Goal: Information Seeking & Learning: Learn about a topic

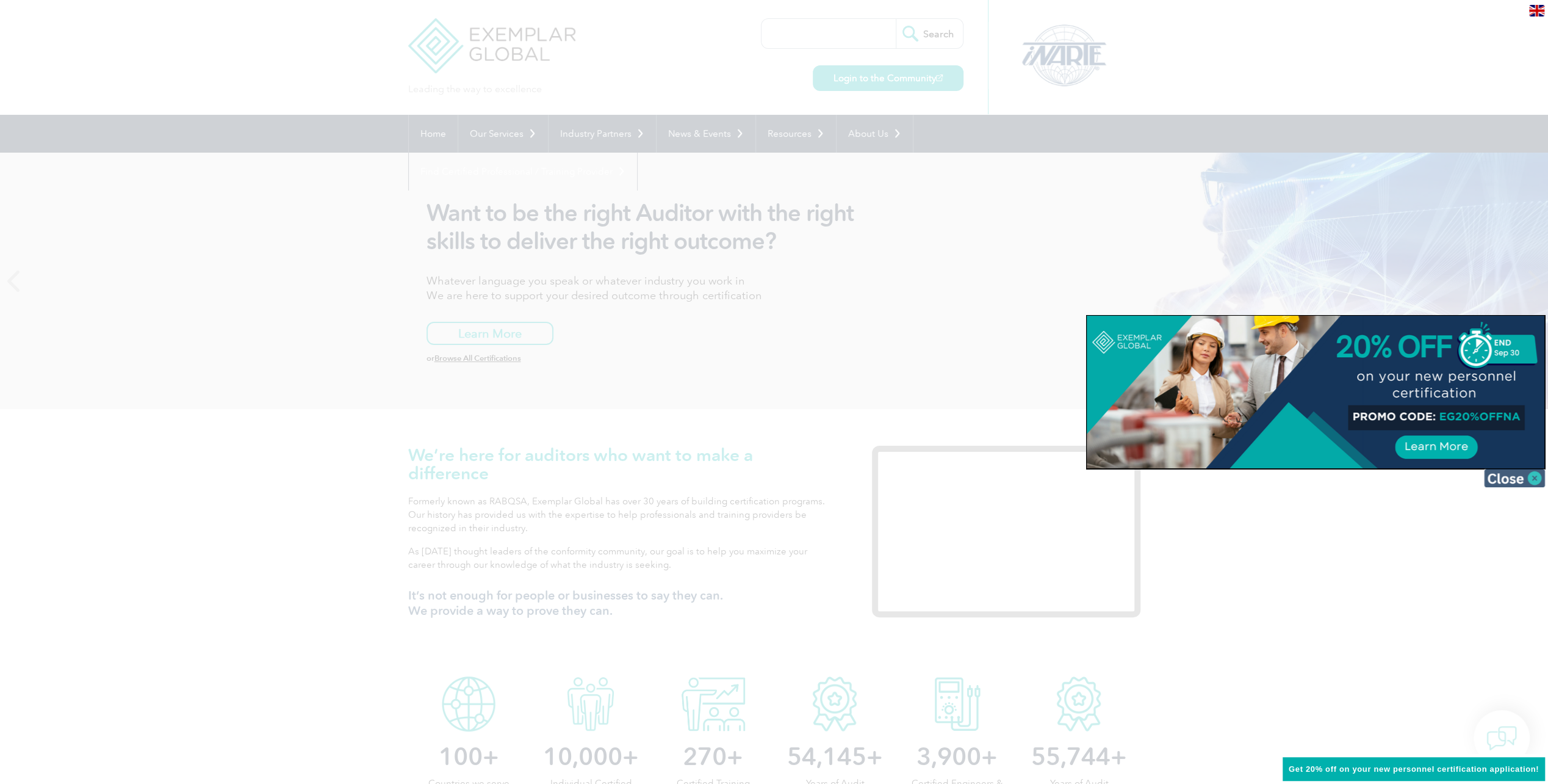
click at [1526, 477] on img at bounding box center [1514, 478] width 61 height 18
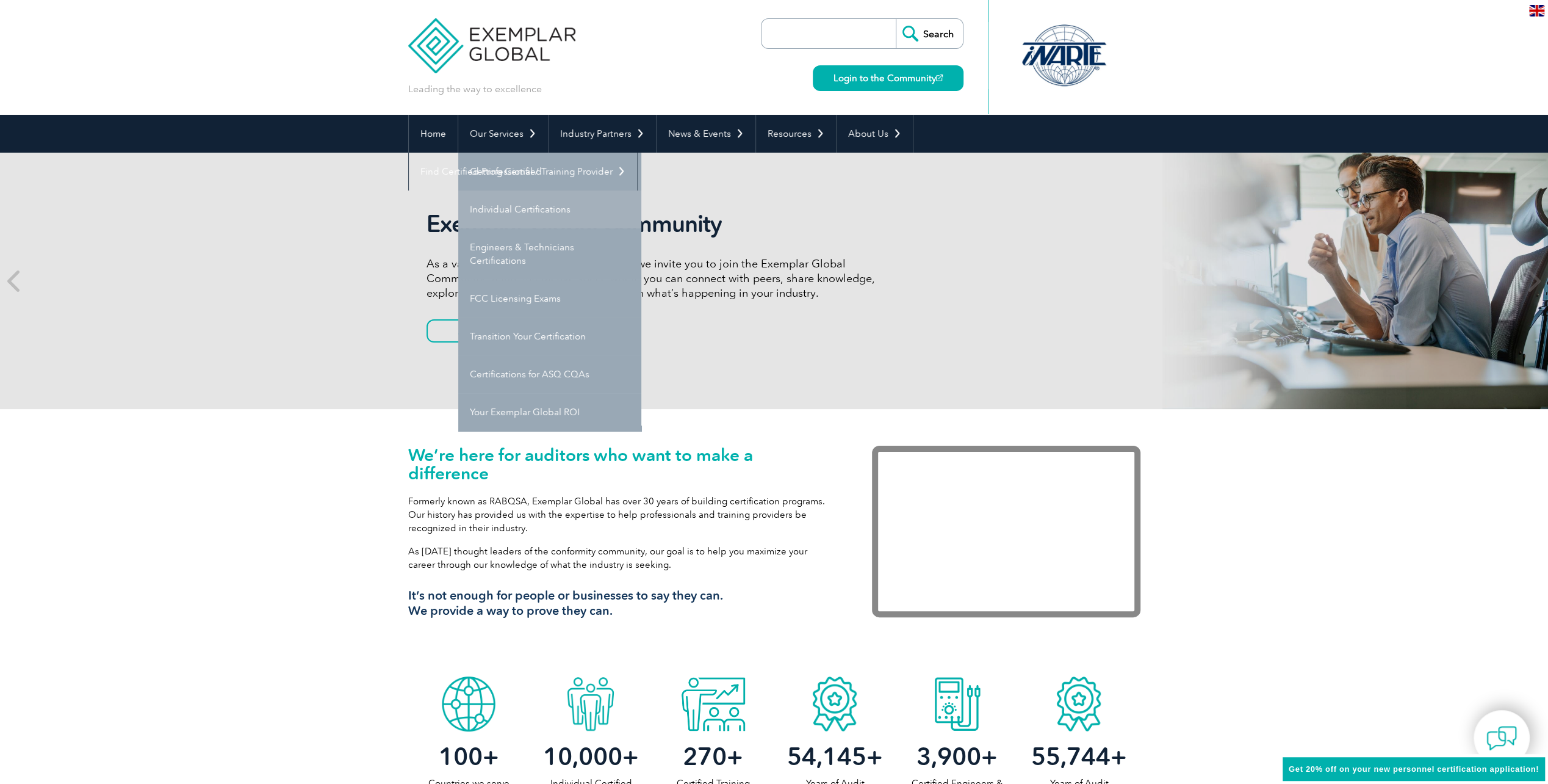
click at [505, 209] on link "Individual Certifications" at bounding box center [549, 209] width 183 height 38
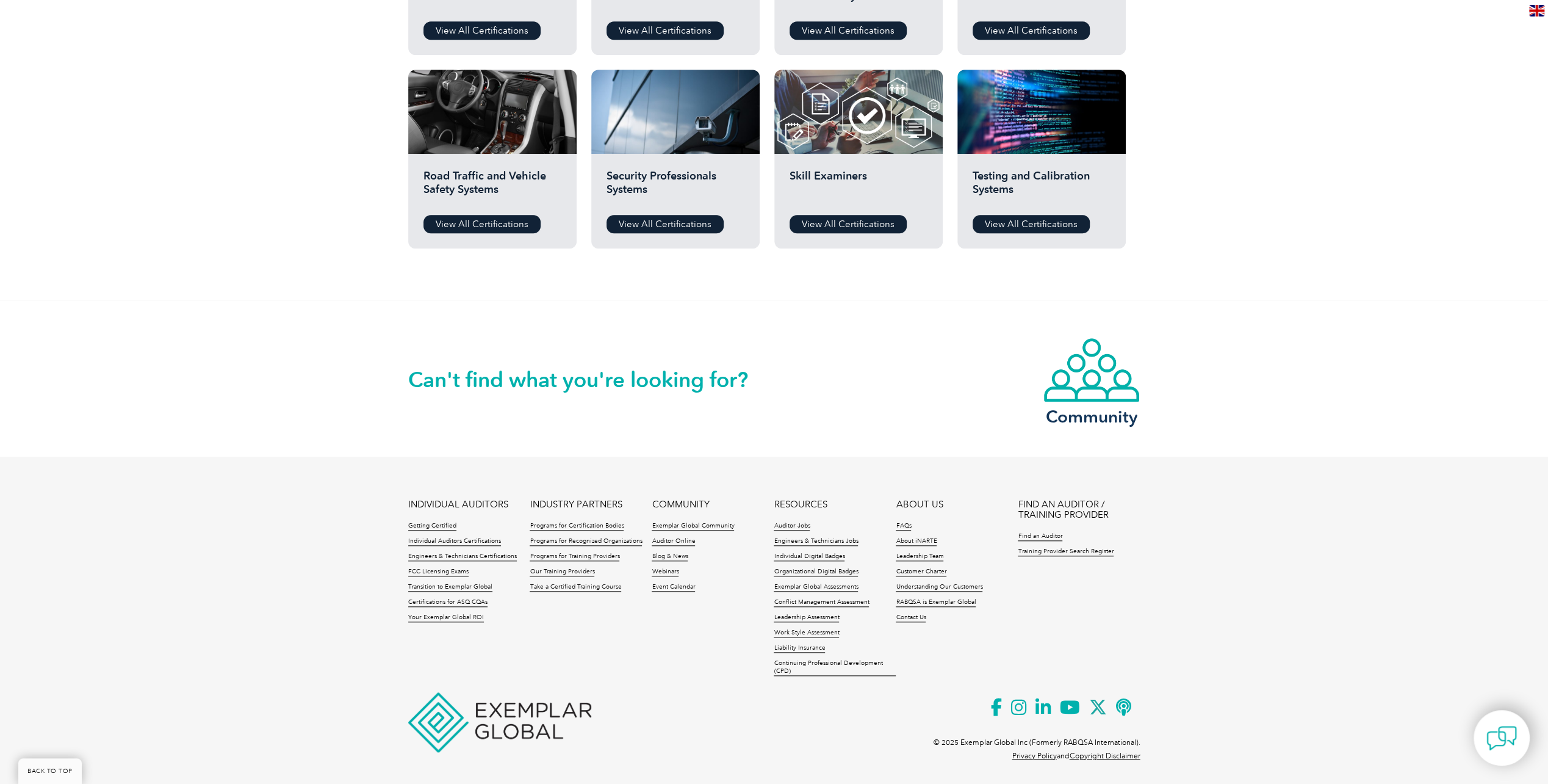
scroll to position [976, 0]
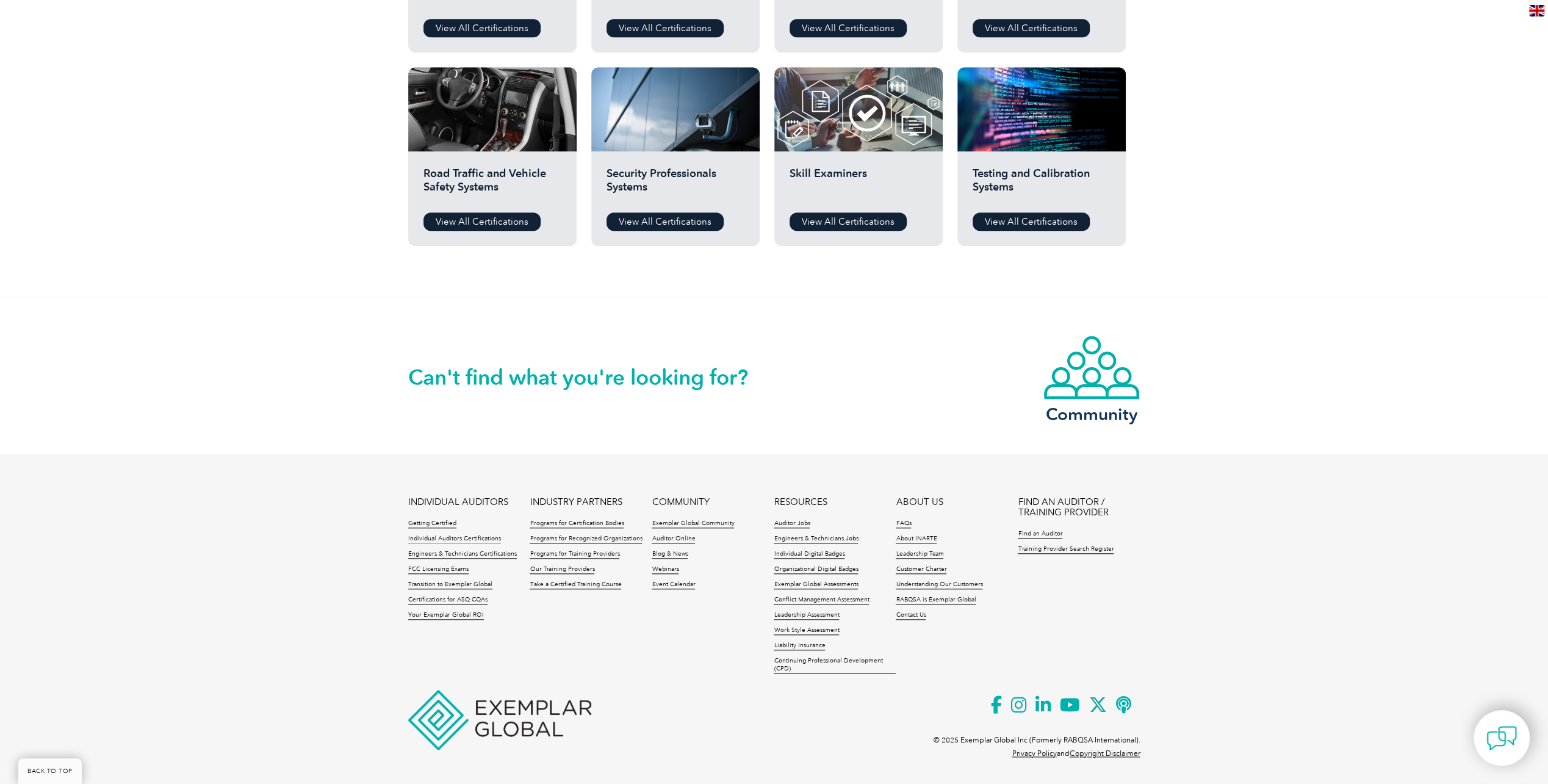
click at [426, 537] on link "Individual Auditors Certifications" at bounding box center [454, 539] width 93 height 9
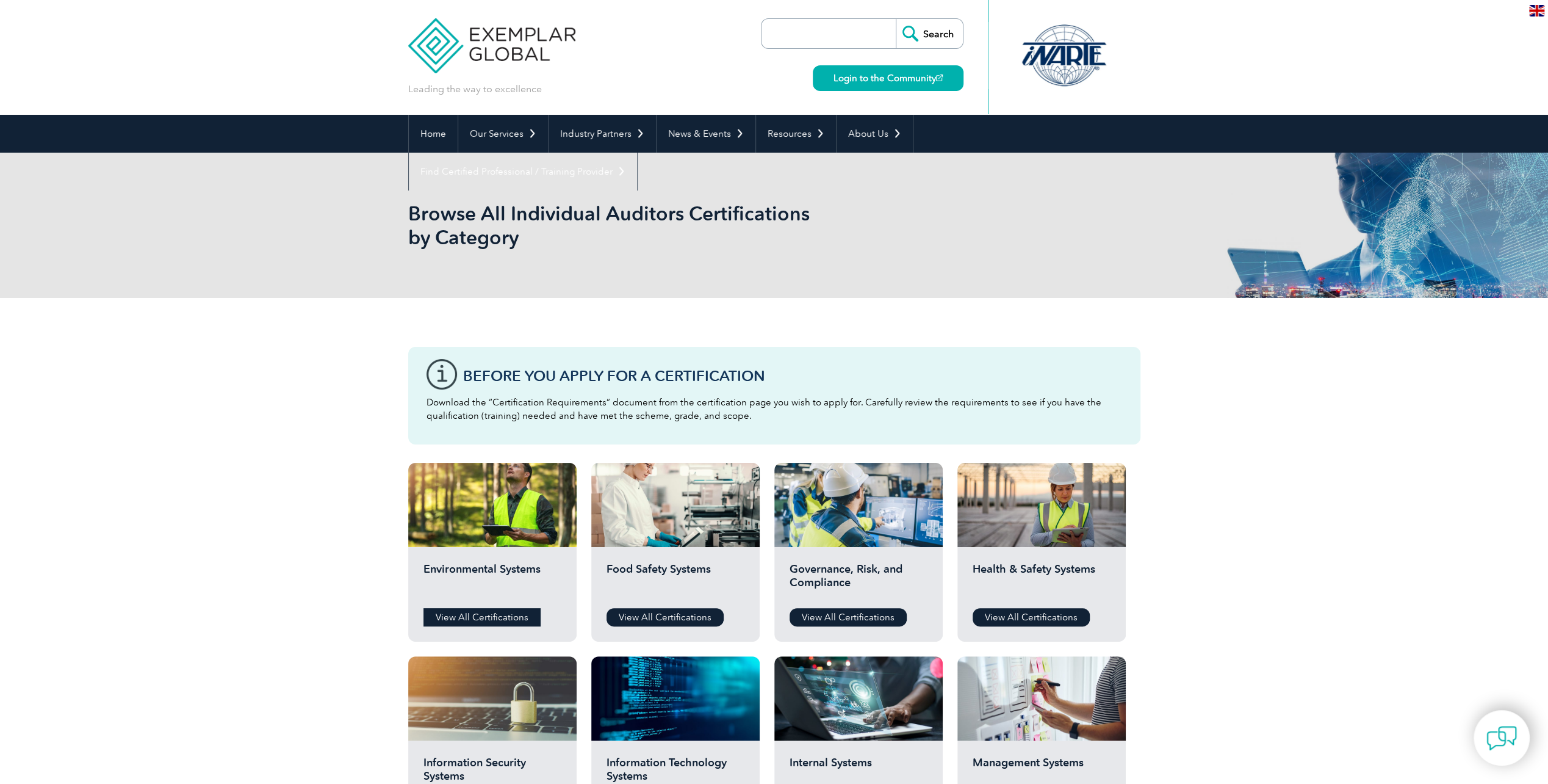
click at [461, 616] on link "View All Certifications" at bounding box center [482, 617] width 117 height 18
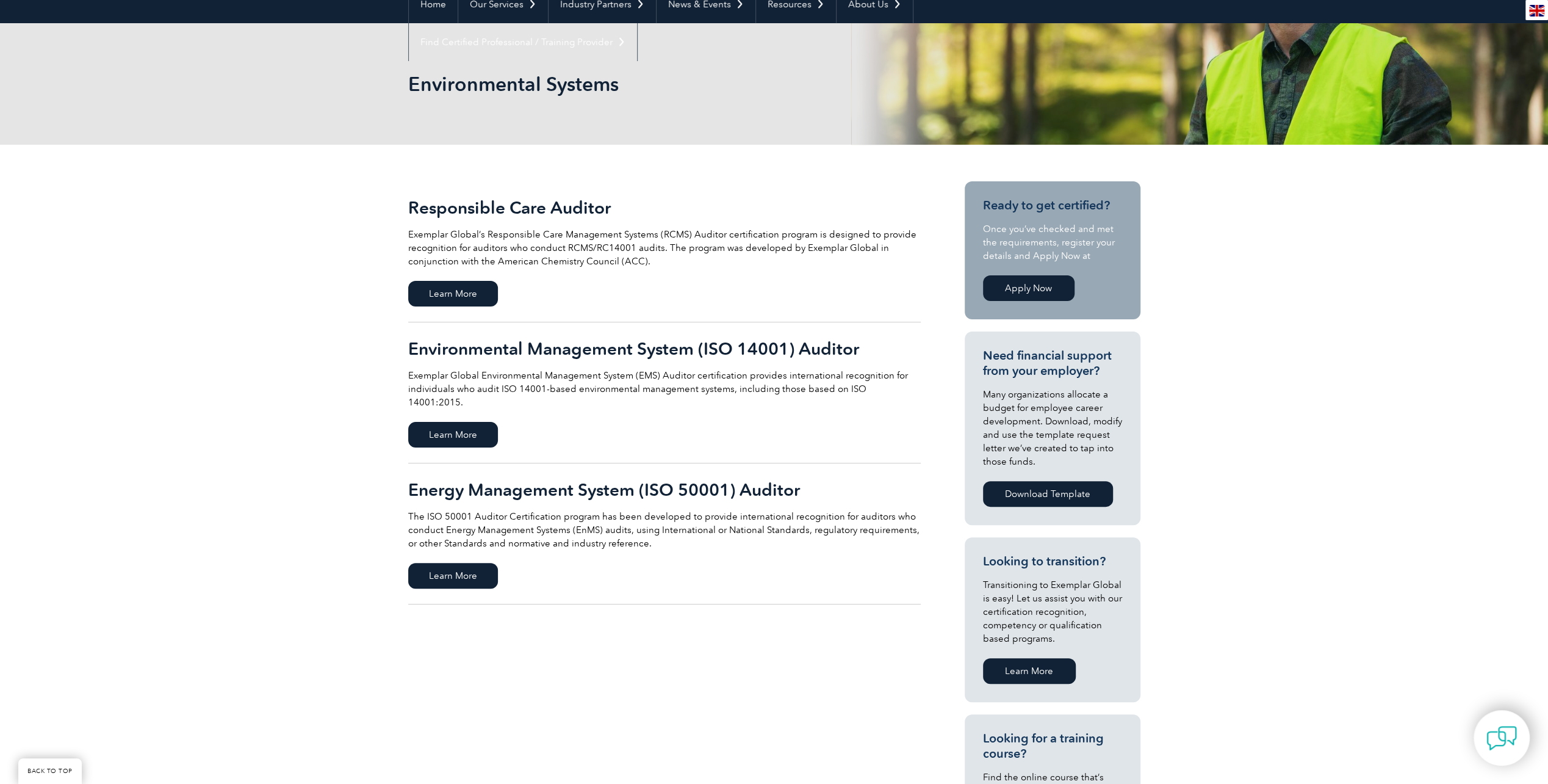
scroll to position [131, 0]
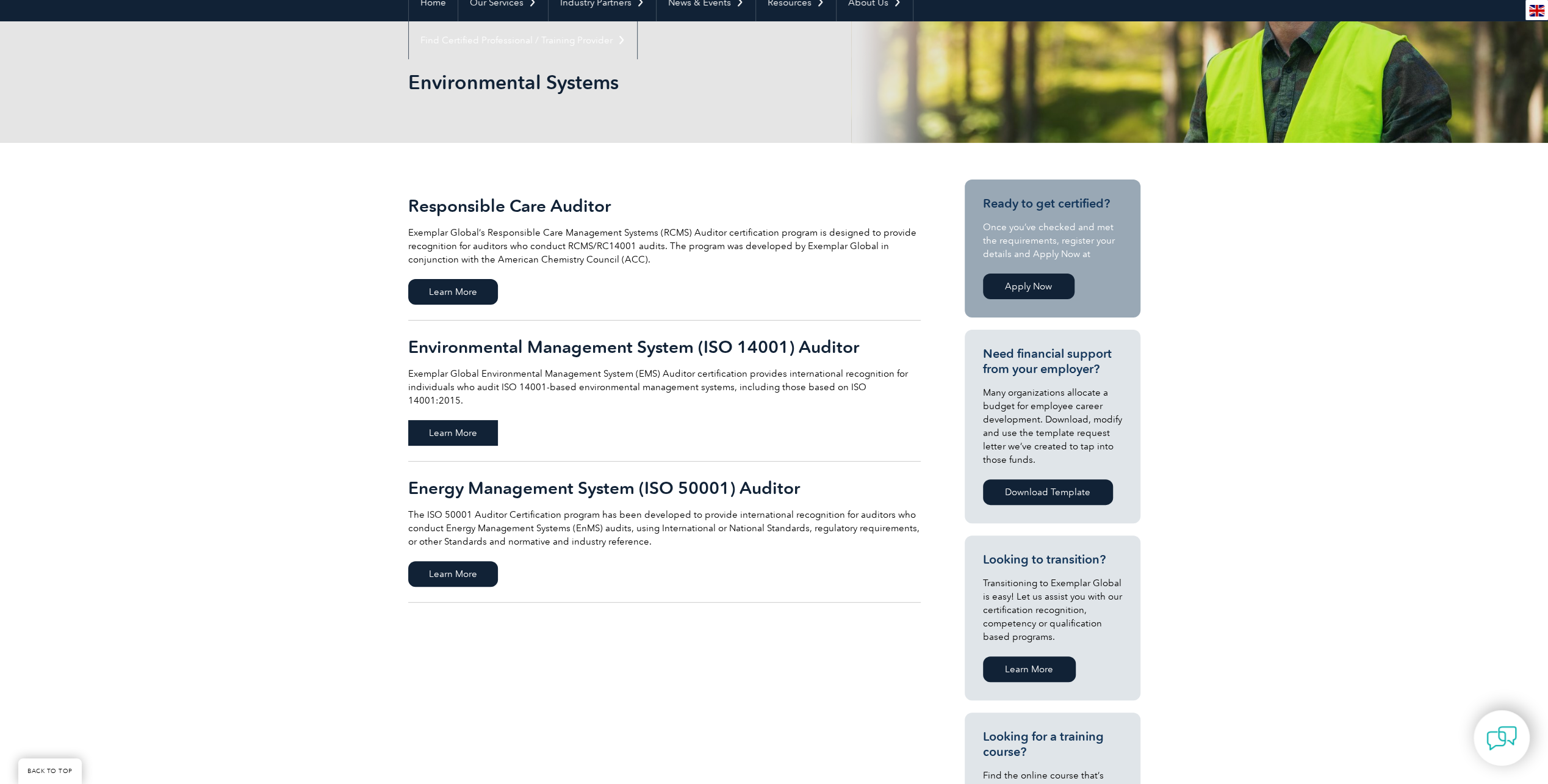
click at [444, 420] on span "Learn More" at bounding box center [453, 433] width 90 height 26
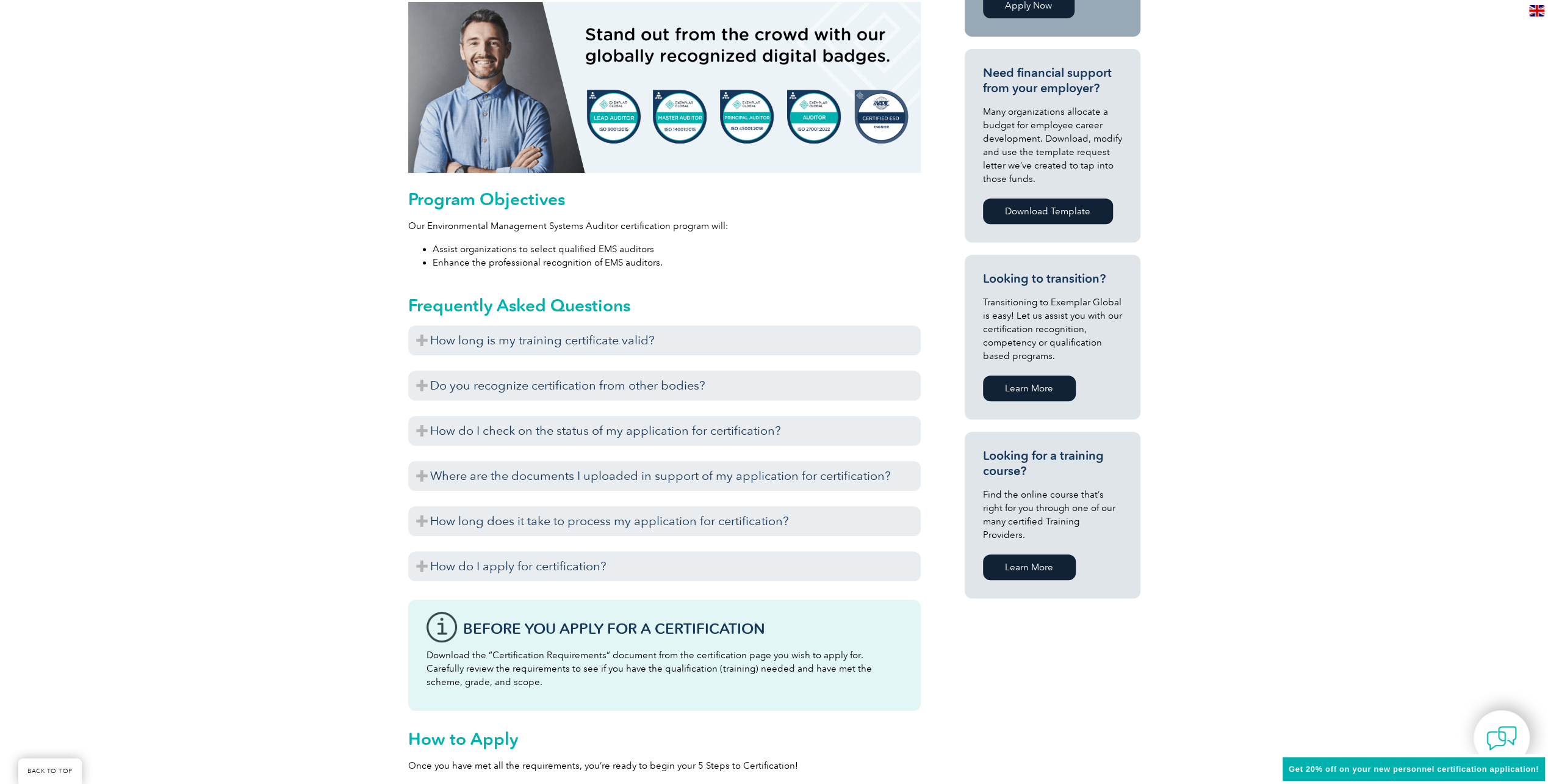
scroll to position [528, 0]
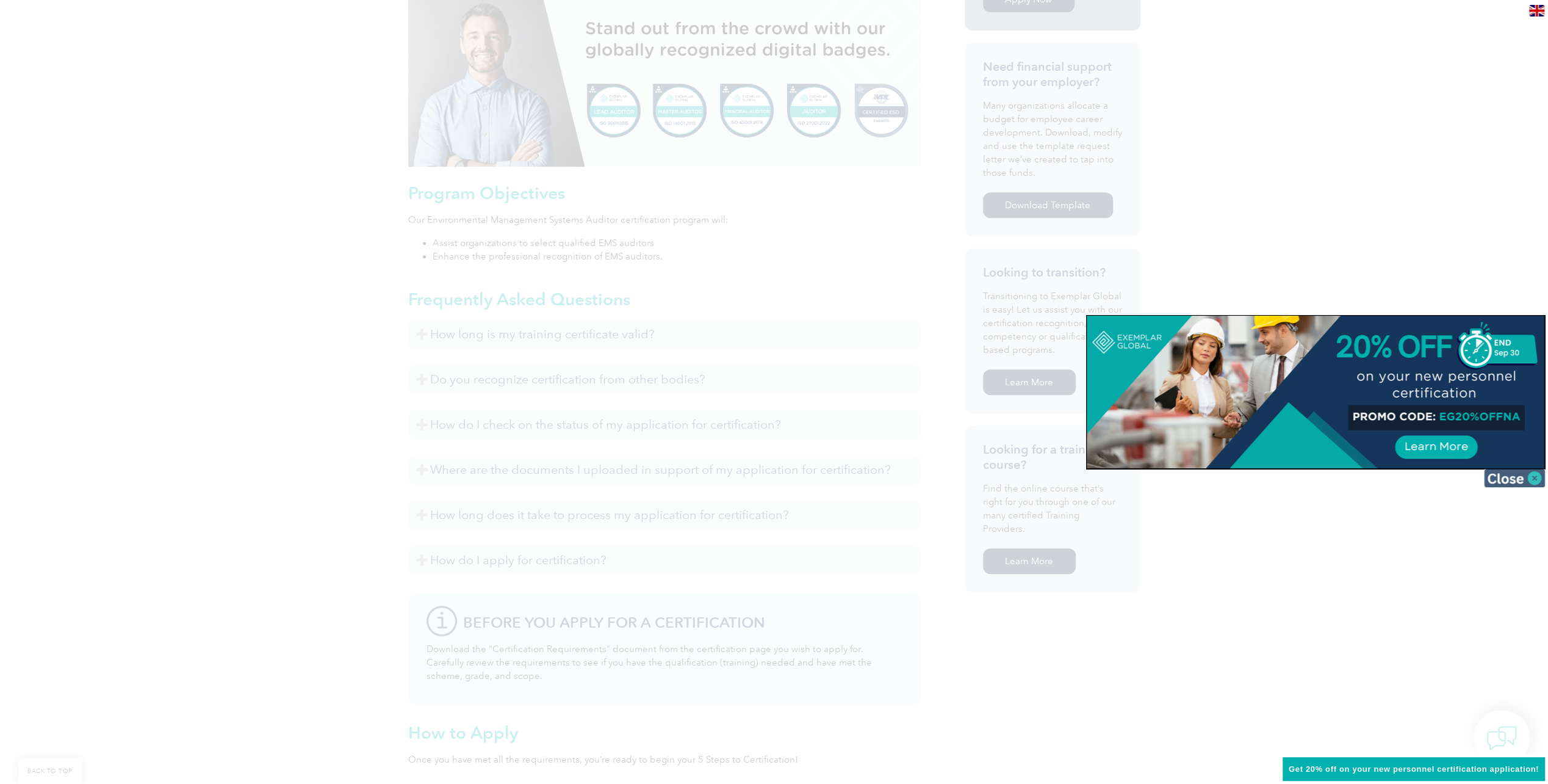
click at [1523, 474] on img at bounding box center [1514, 478] width 61 height 18
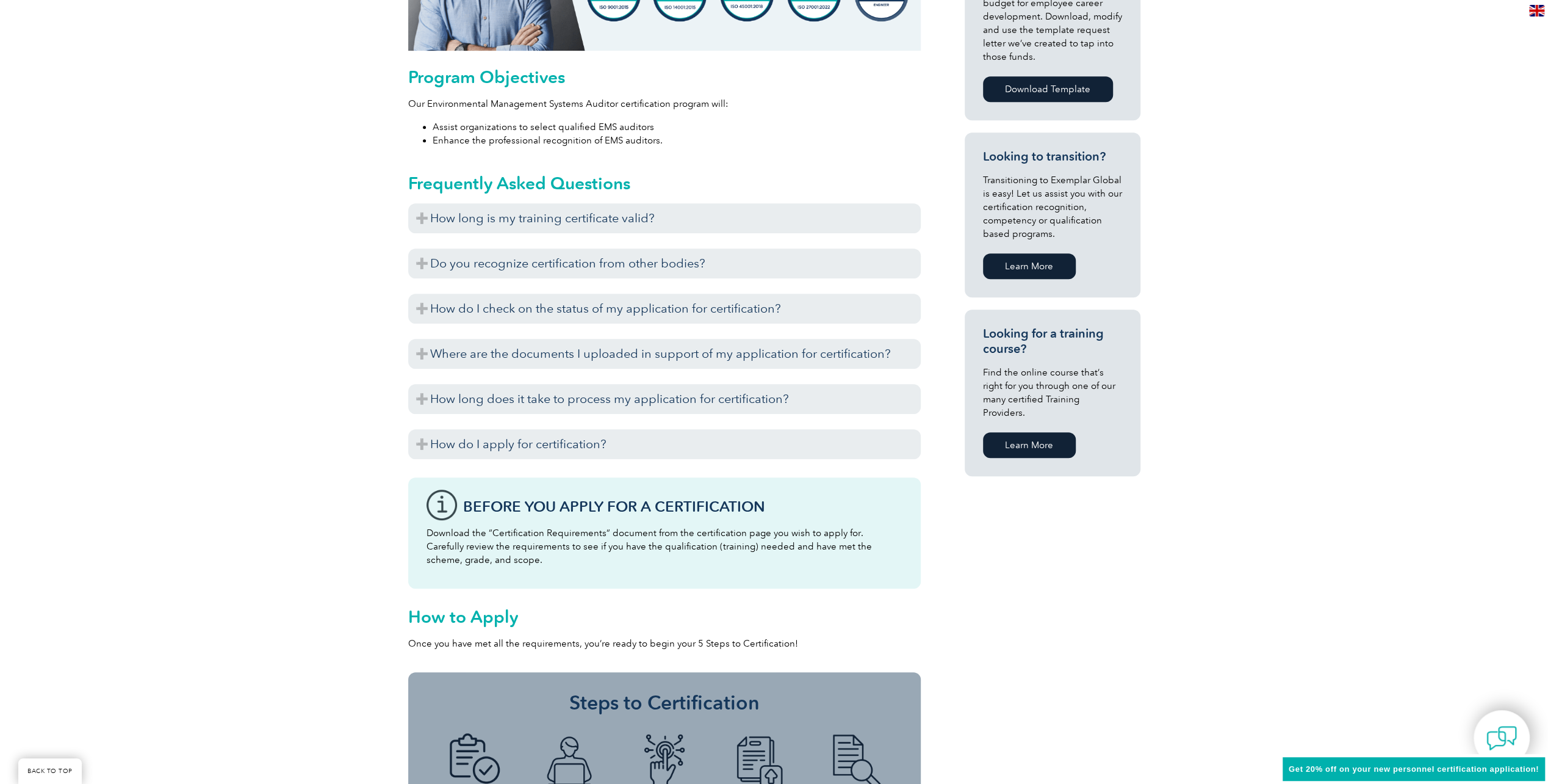
scroll to position [613, 0]
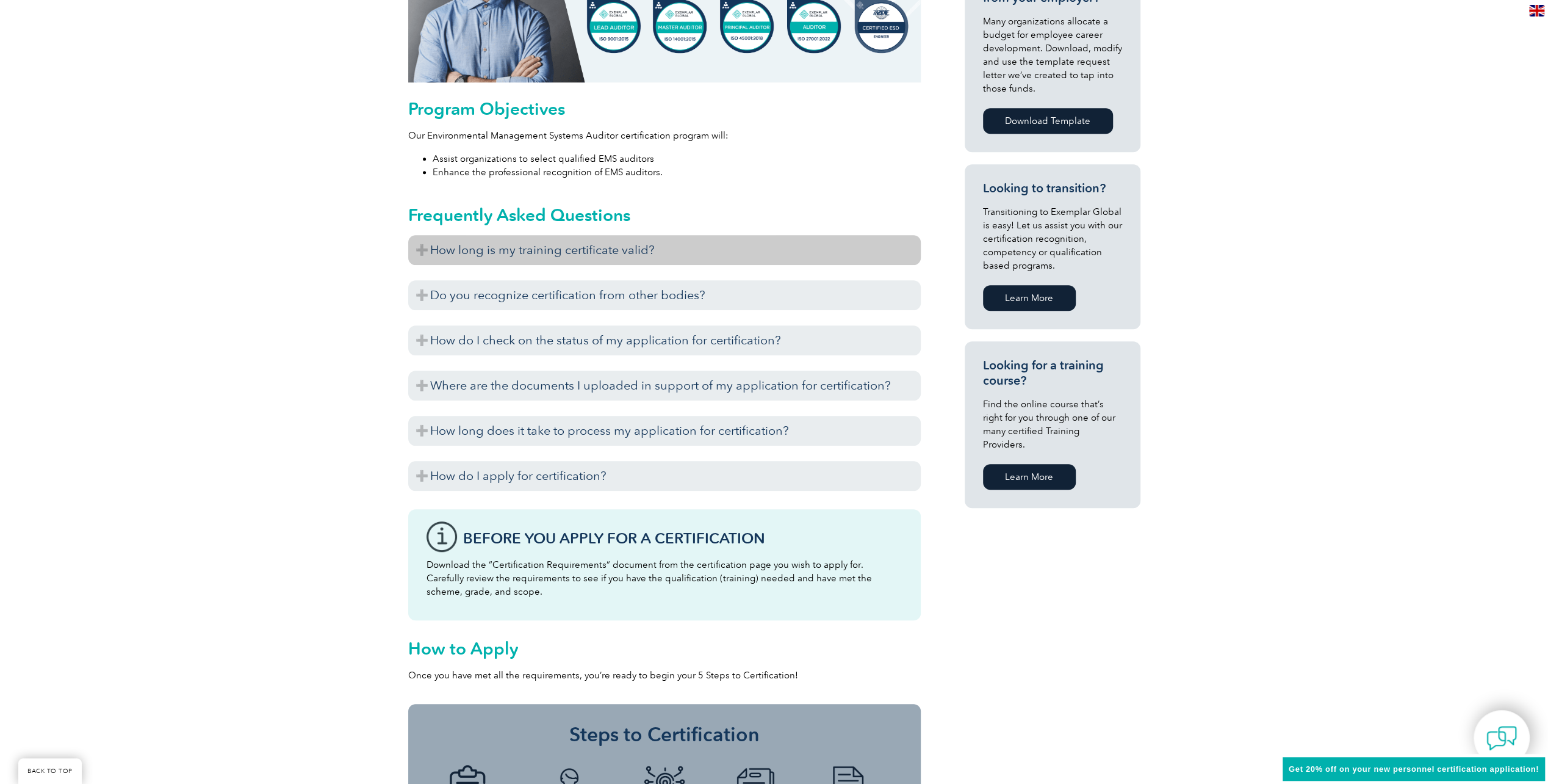
click at [472, 247] on h3 "How long is my training certificate valid?" at bounding box center [664, 250] width 513 height 30
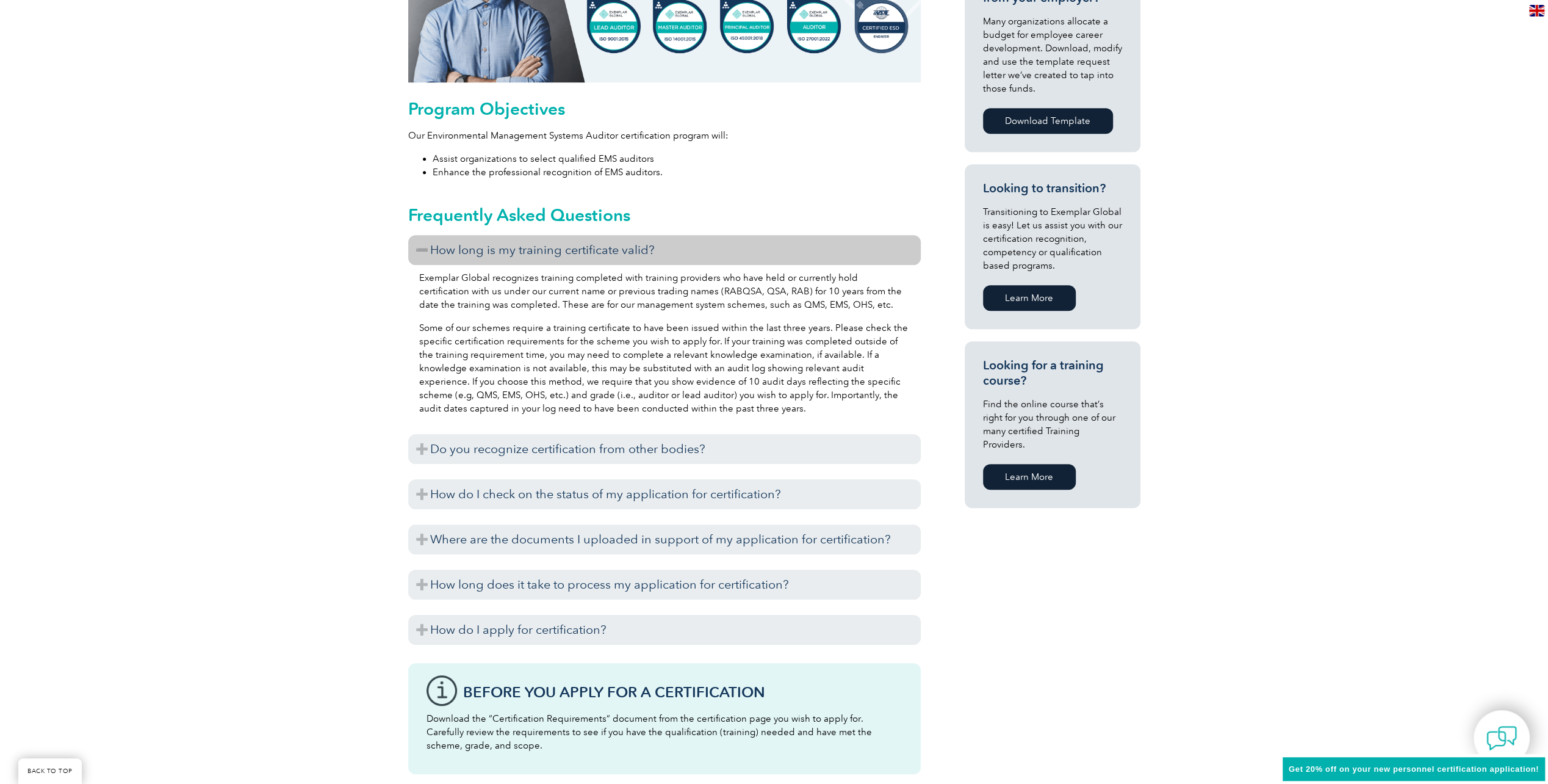
click at [450, 248] on h3 "How long is my training certificate valid?" at bounding box center [664, 250] width 513 height 30
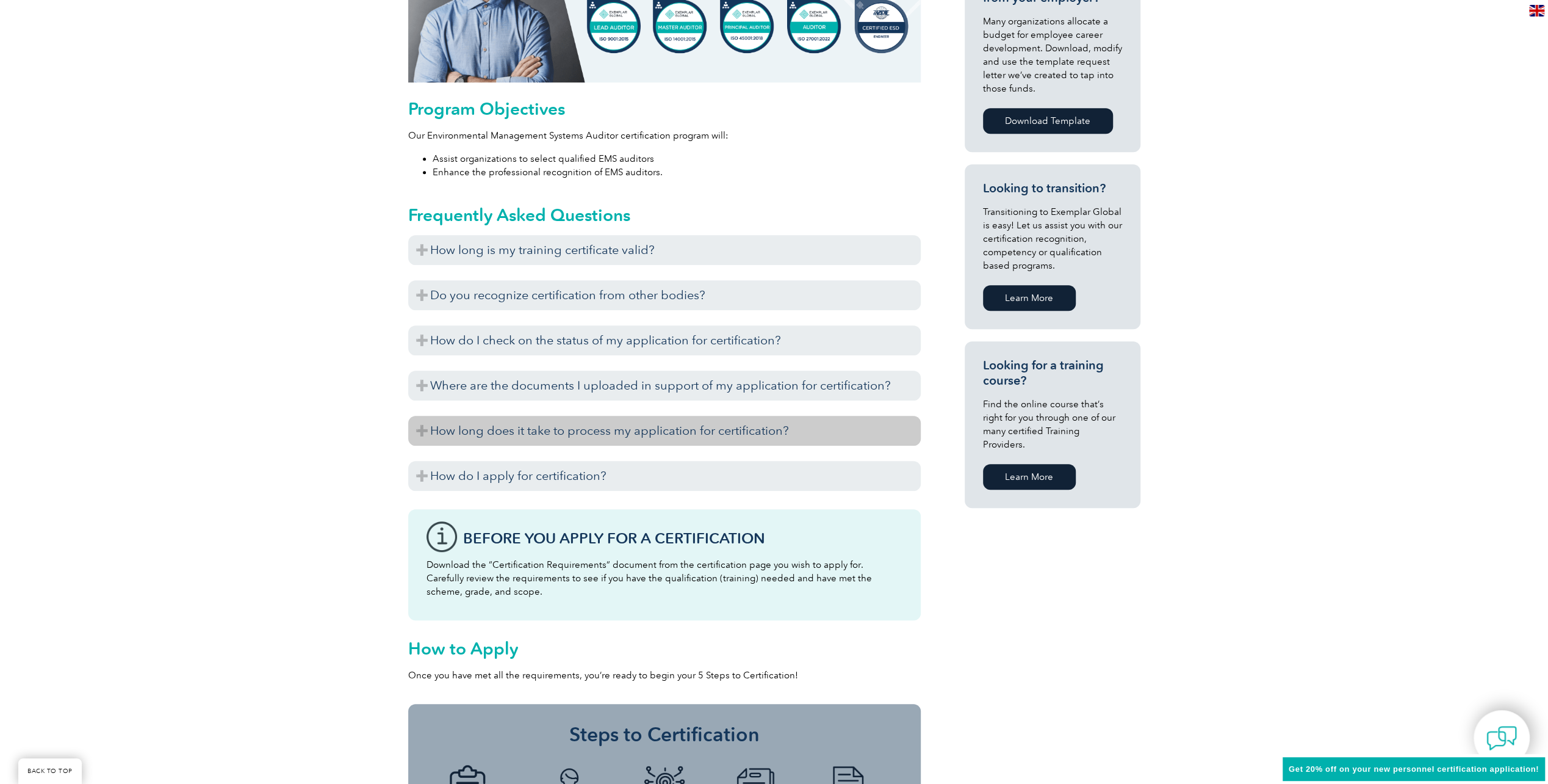
click at [475, 430] on h3 "How long does it take to process my application for certification?" at bounding box center [664, 431] width 513 height 30
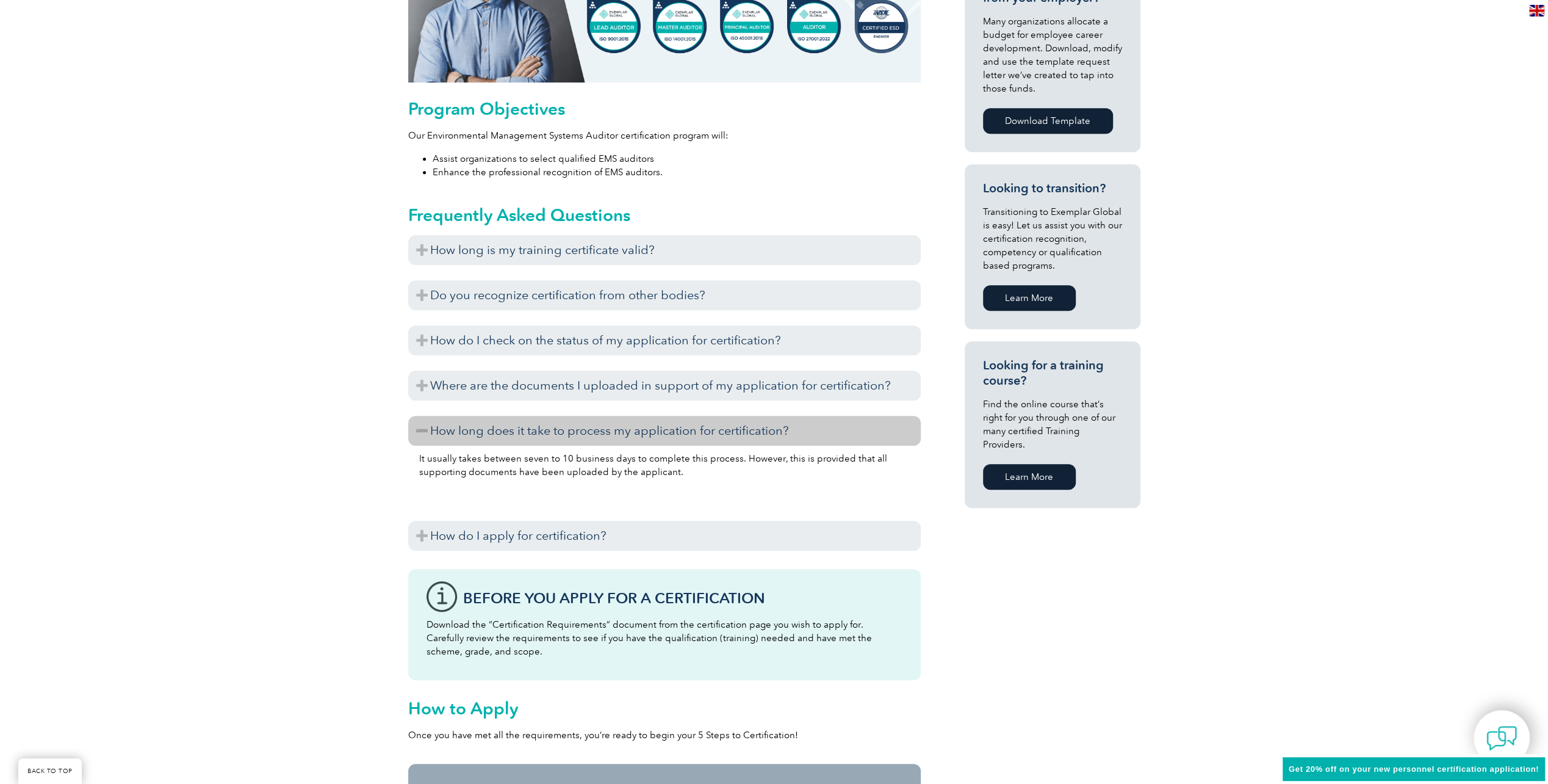
click at [497, 431] on h3 "How long does it take to process my application for certification?" at bounding box center [664, 431] width 513 height 30
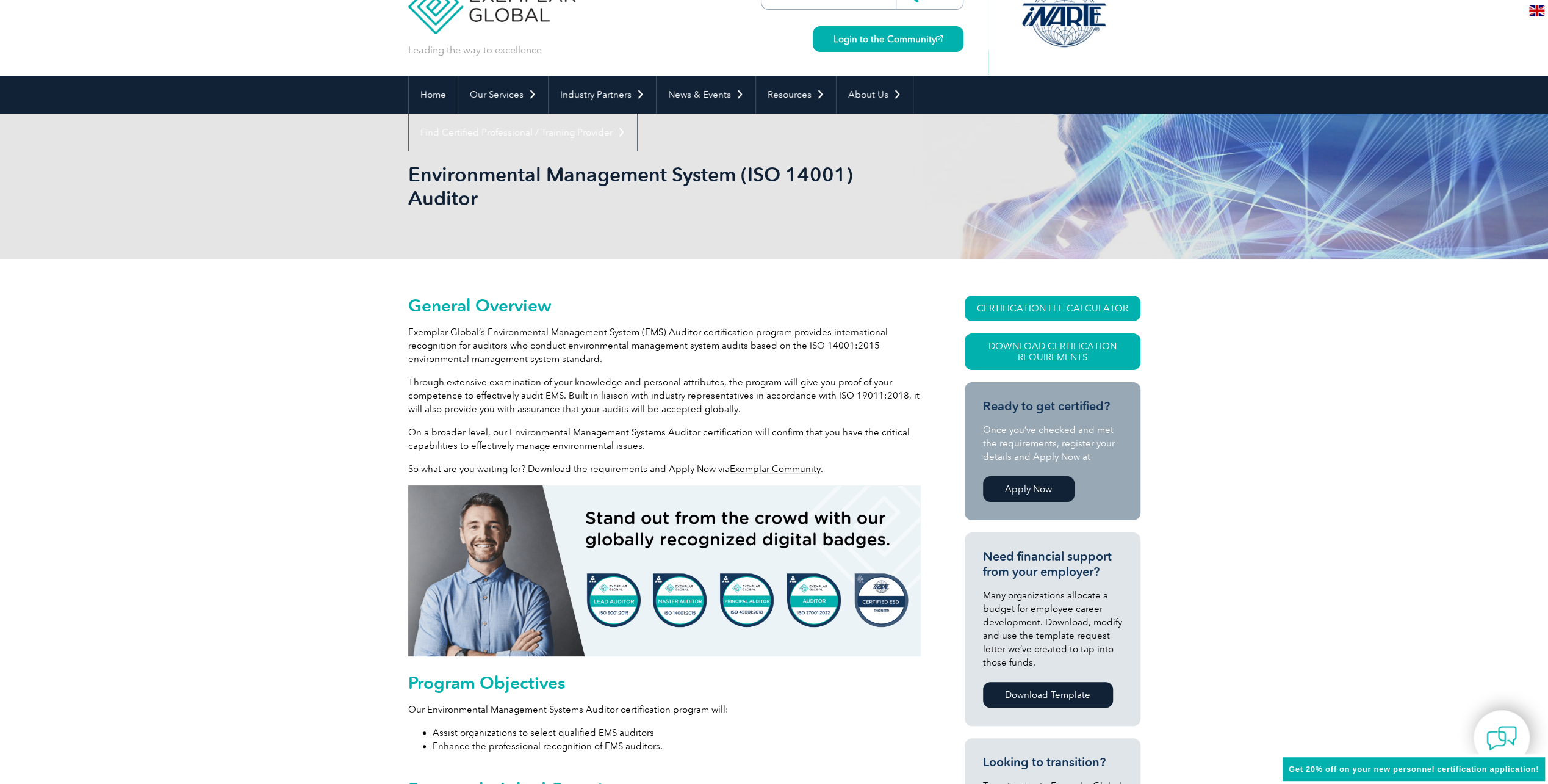
scroll to position [0, 0]
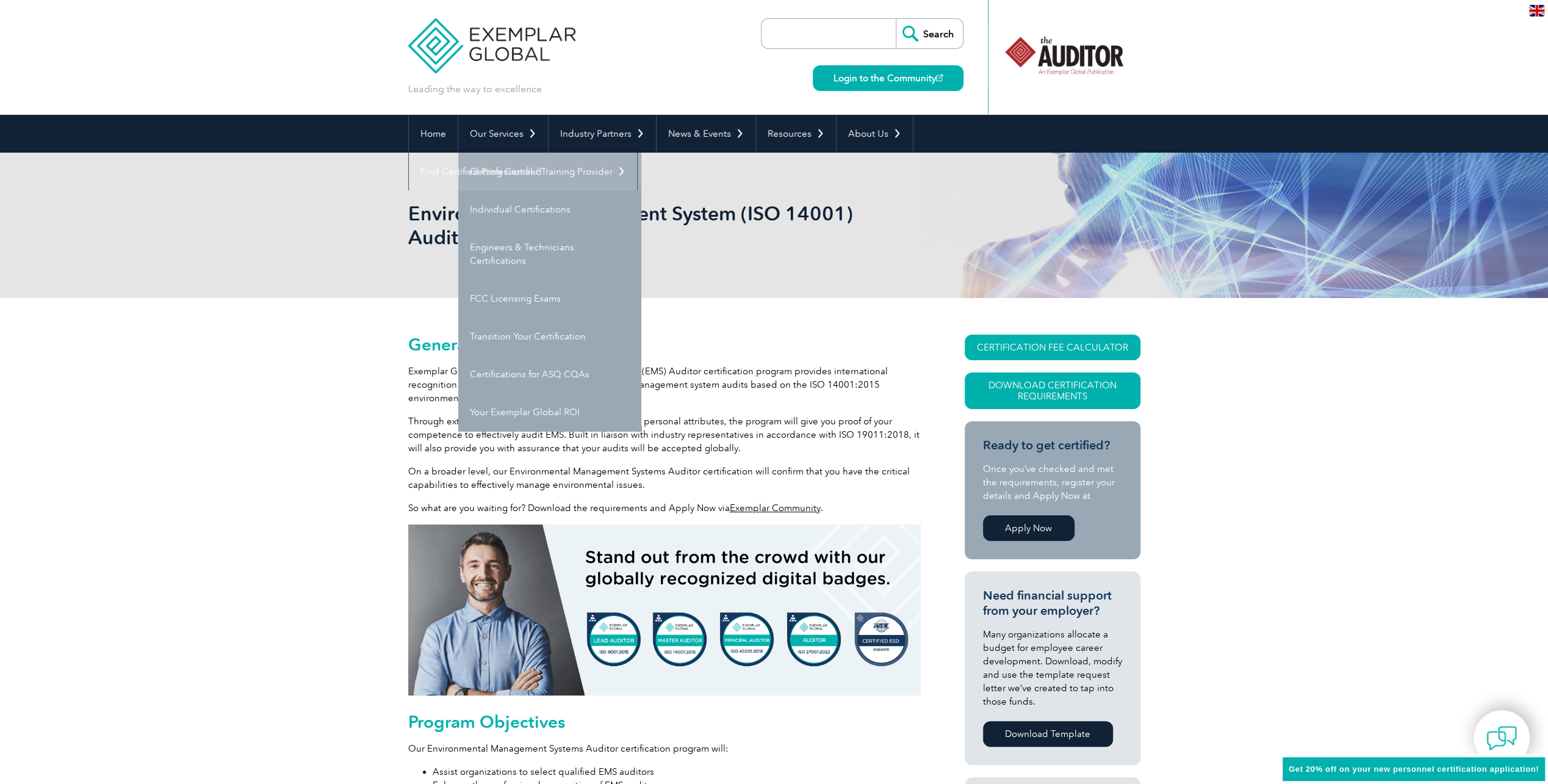
click at [507, 170] on link "Getting Certified" at bounding box center [549, 172] width 183 height 38
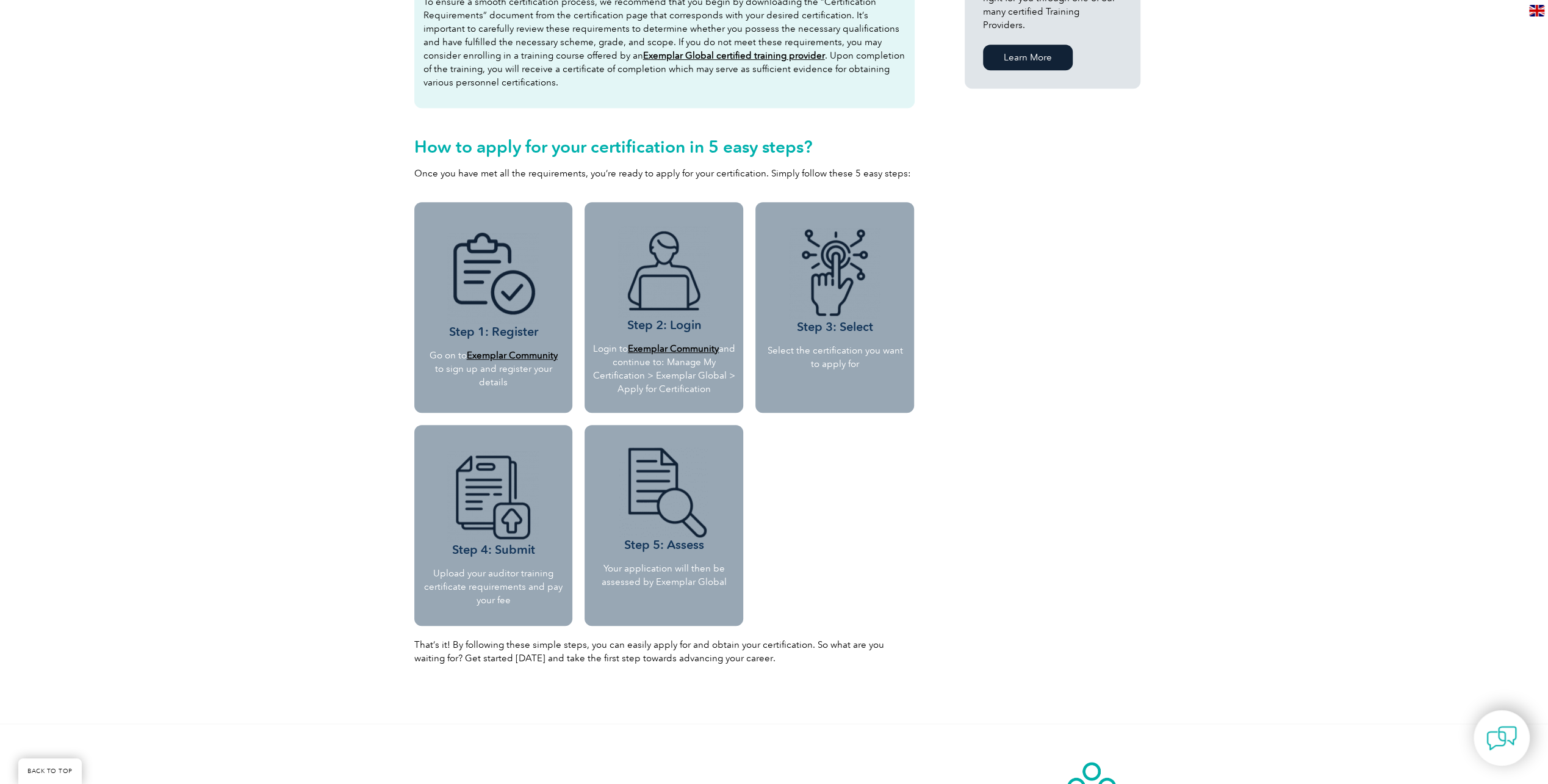
scroll to position [915, 0]
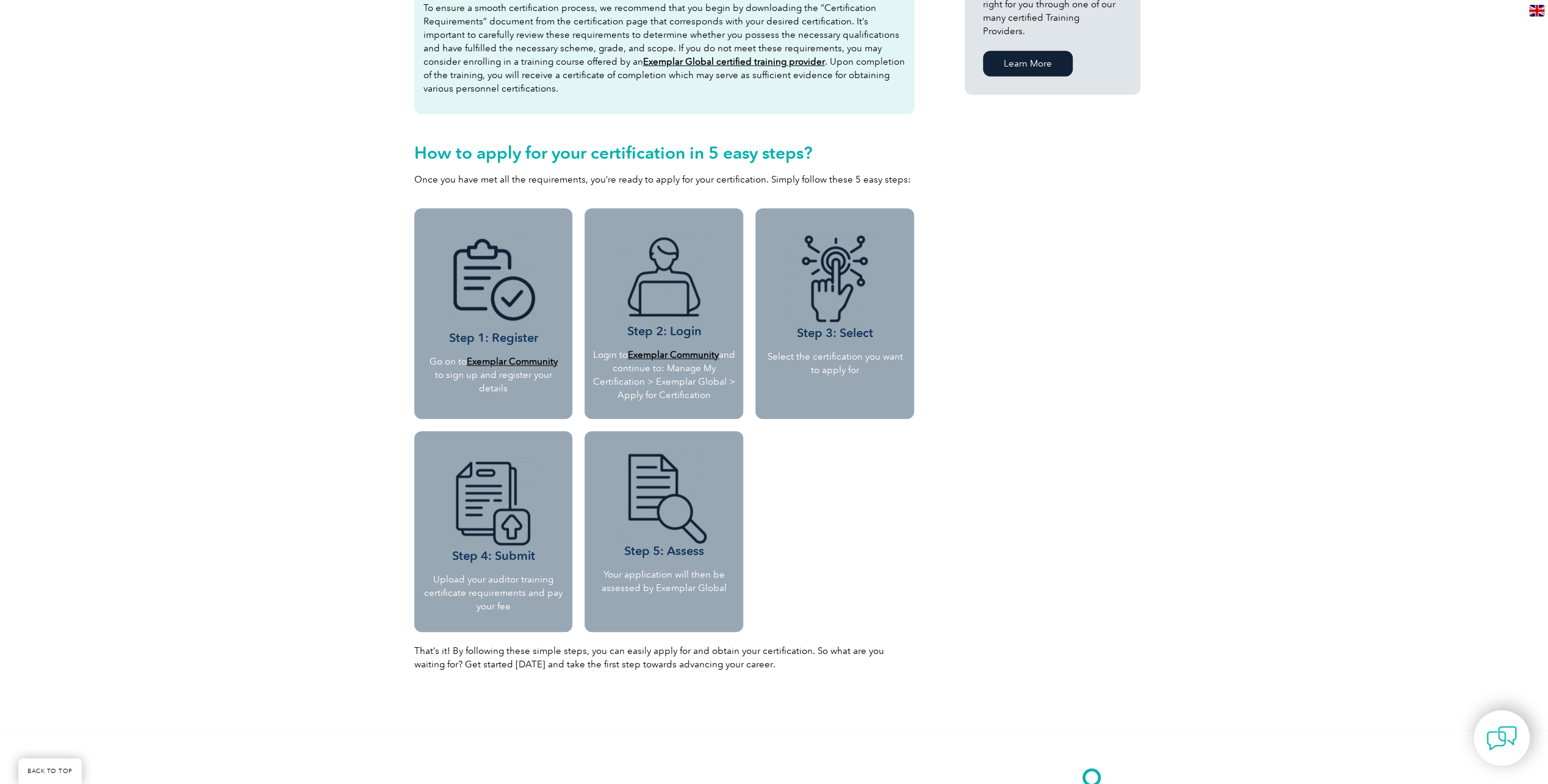
drag, startPoint x: 499, startPoint y: 550, endPoint x: 500, endPoint y: 558, distance: 8.0
click at [499, 558] on h3 "Step 4: Submit" at bounding box center [494, 509] width 140 height 107
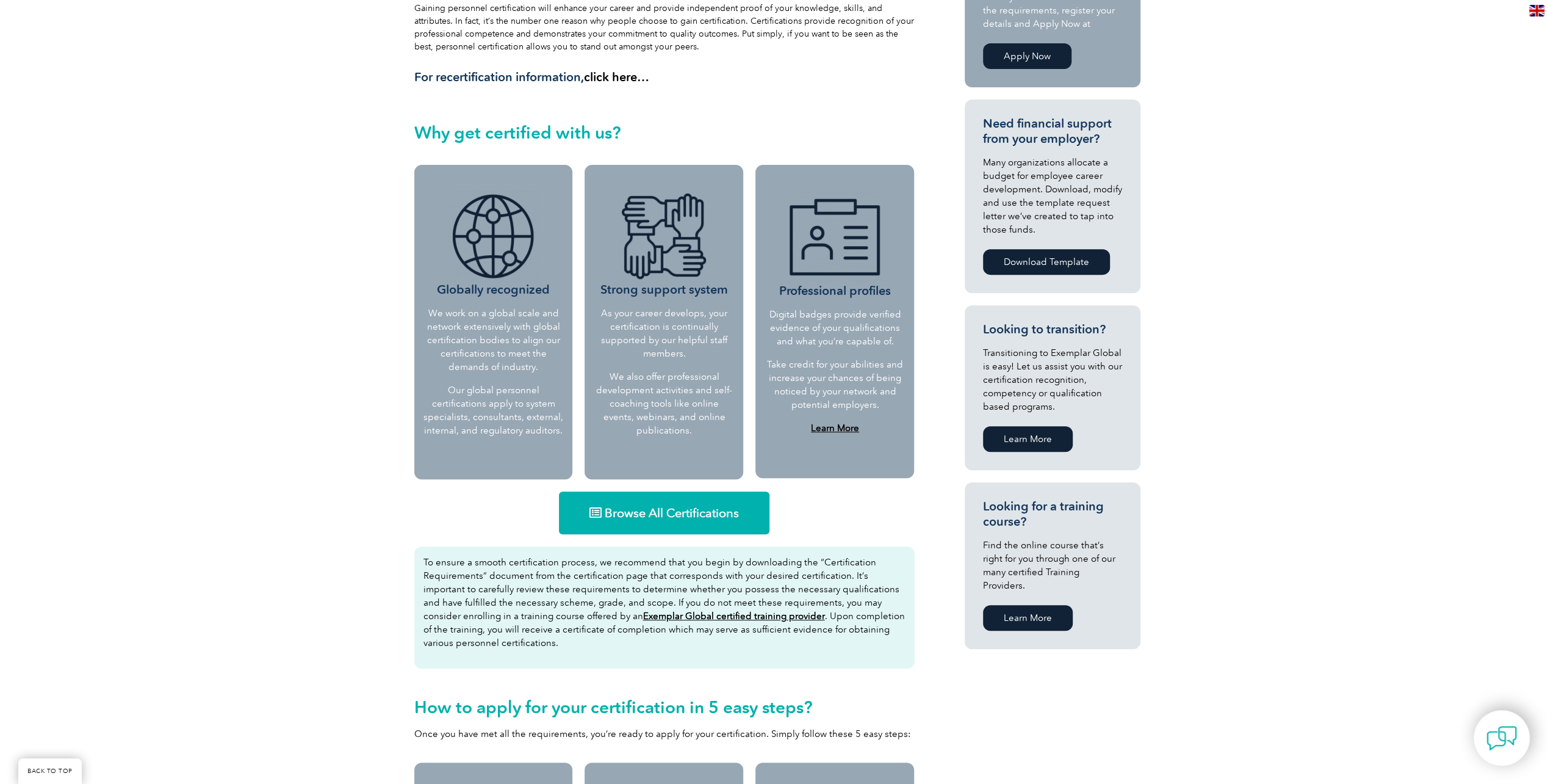
scroll to position [364, 0]
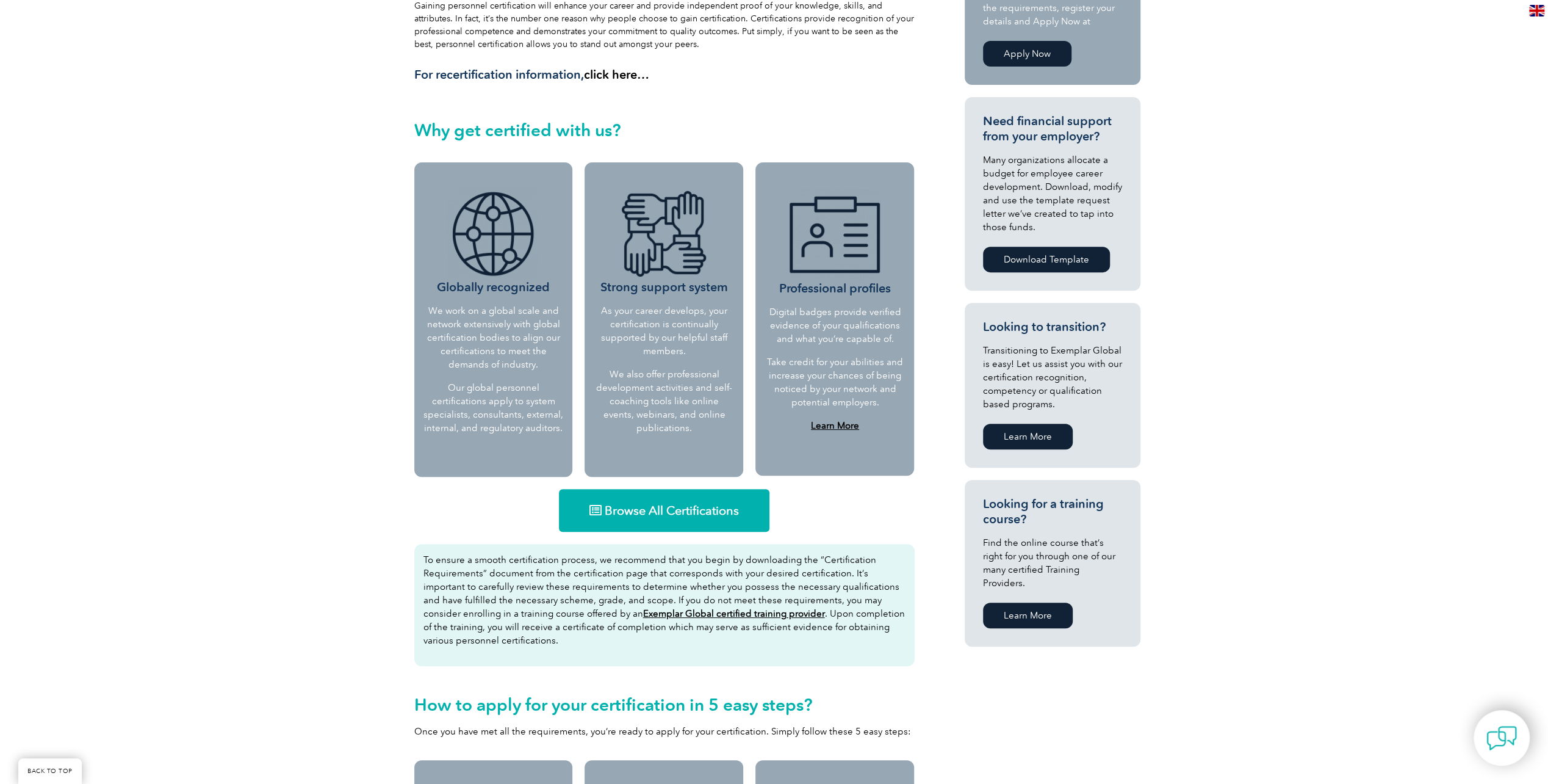
click at [1018, 435] on link "Learn More" at bounding box center [1028, 437] width 90 height 26
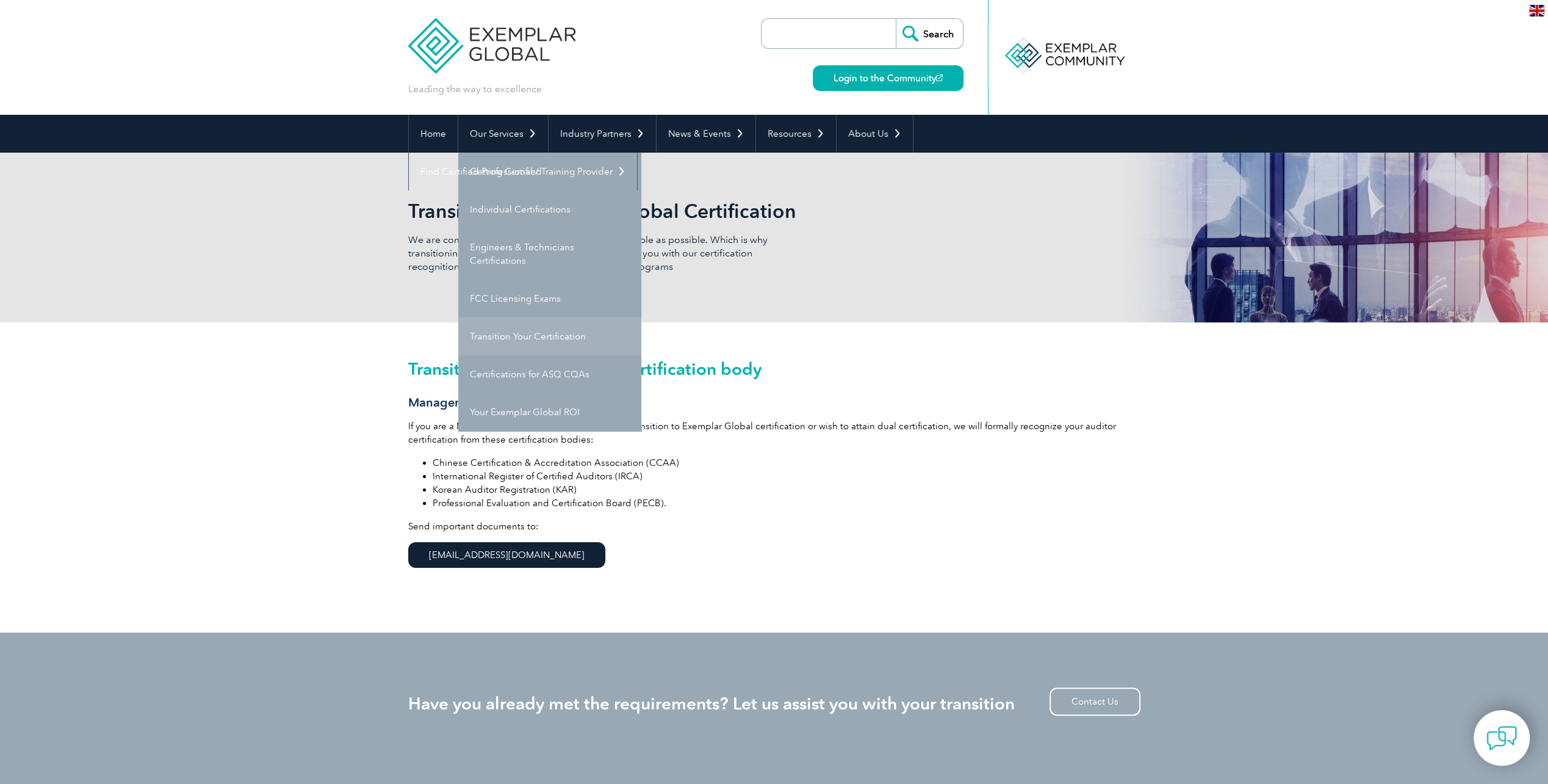
click at [492, 332] on link "Transition Your Certification" at bounding box center [549, 336] width 183 height 38
